Goal: Task Accomplishment & Management: Use online tool/utility

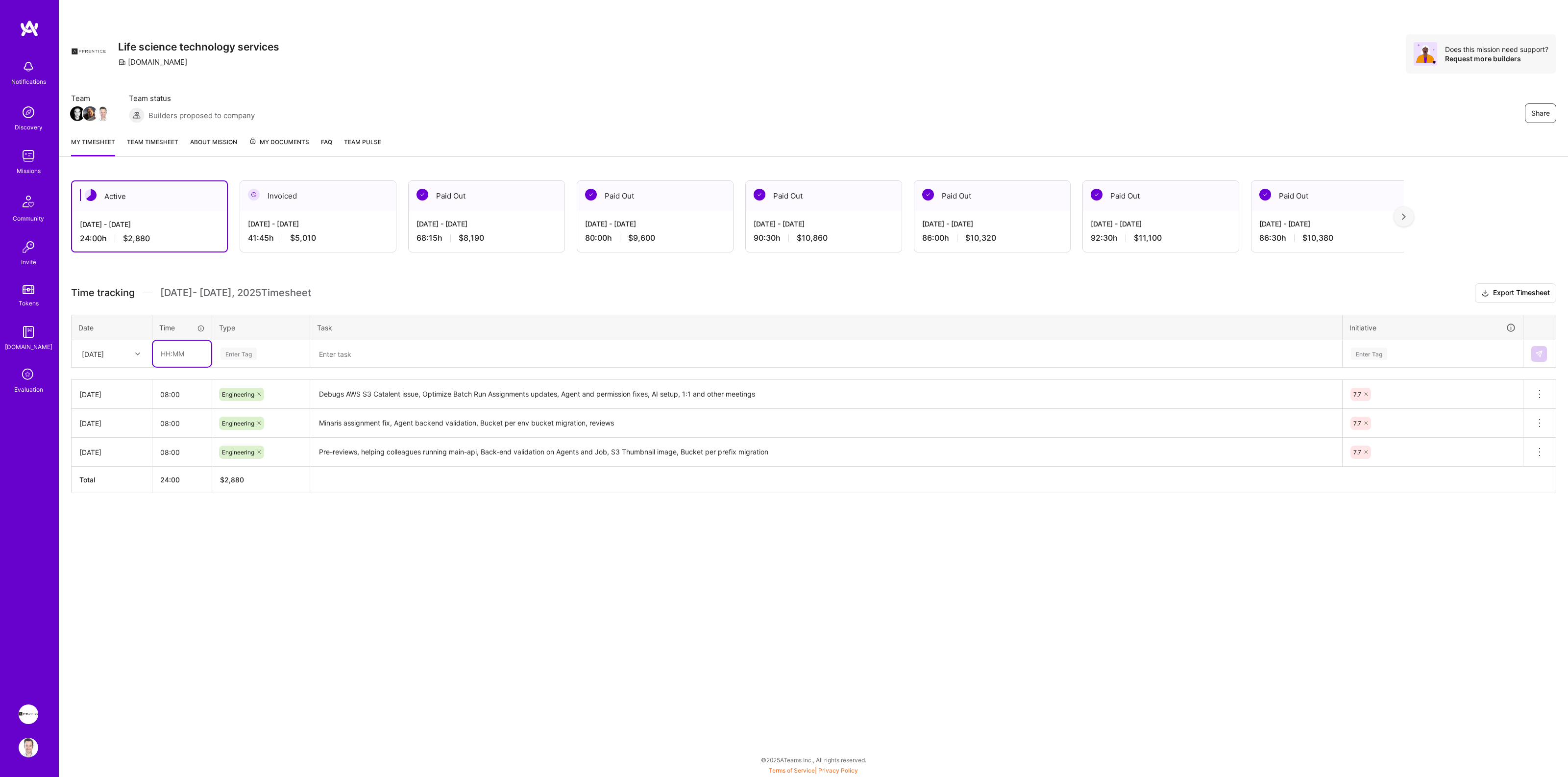
click at [178, 353] on input "text" at bounding box center [182, 353] width 58 height 26
type input "08:00"
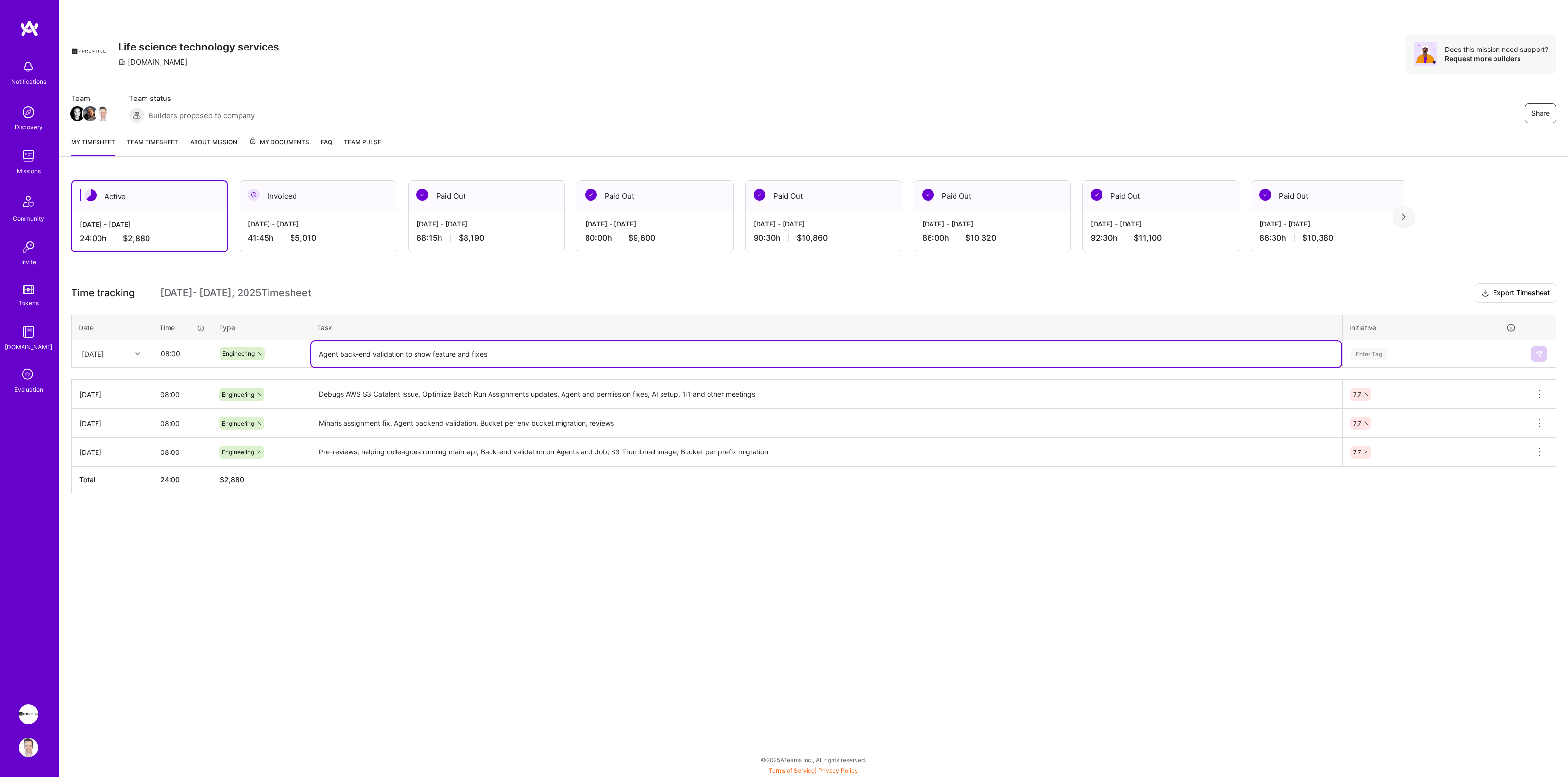
type textarea "Agent back-end validation to show feature and fixes"
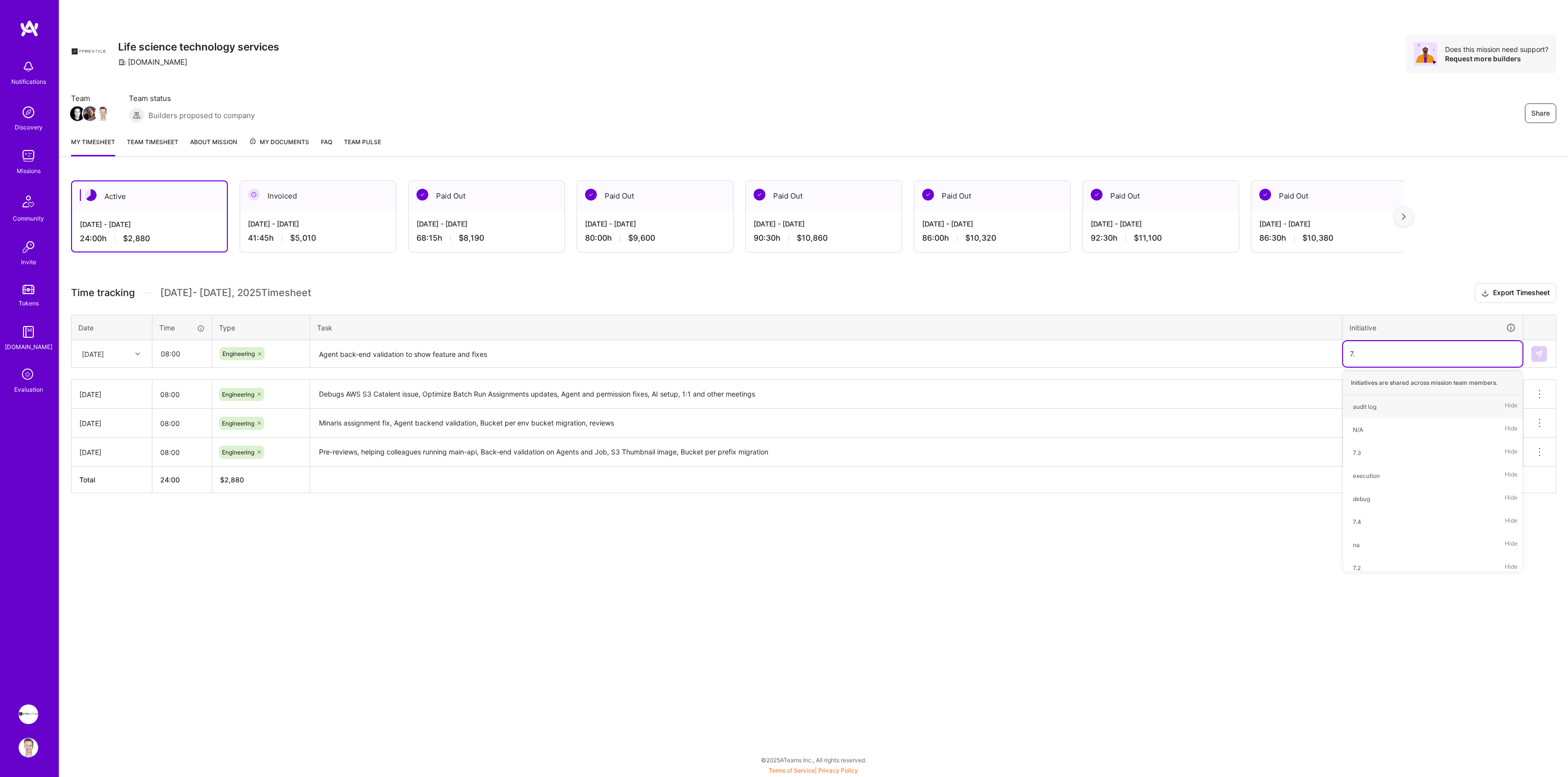
type input "7.7"
click at [175, 397] on input "08:00" at bounding box center [181, 394] width 59 height 26
type input "08:45"
click at [133, 645] on div "Share Life science technology services apprenticefs.com Does this mission need …" at bounding box center [813, 388] width 1509 height 777
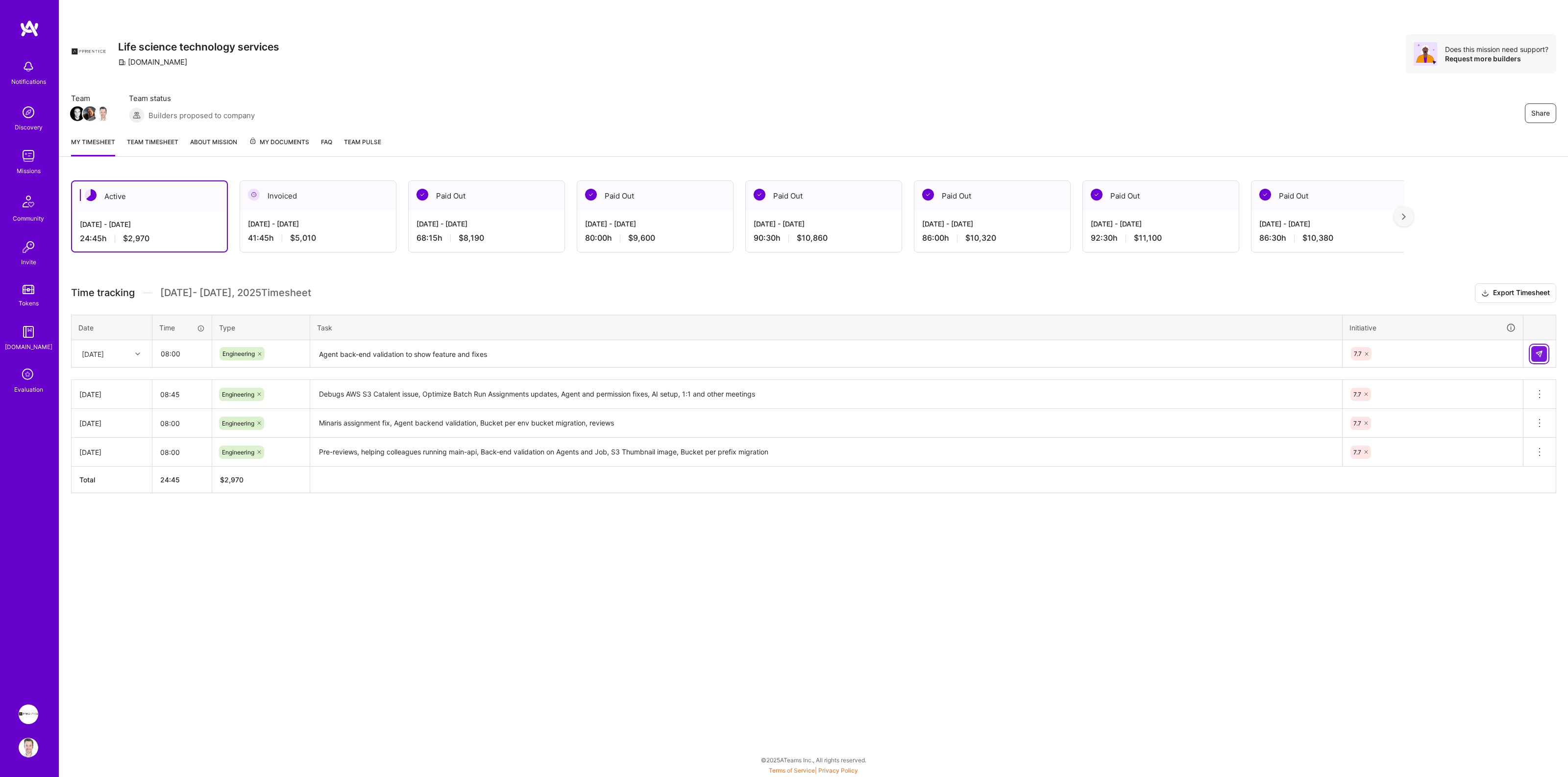
click at [1541, 353] on img at bounding box center [1539, 354] width 8 height 8
